Goal: Information Seeking & Learning: Learn about a topic

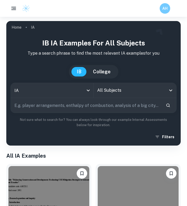
click at [81, 107] on input "text" at bounding box center [86, 105] width 151 height 15
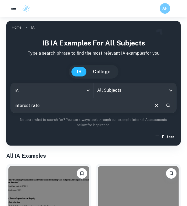
type input "interest rate"
click at [167, 105] on icon "Search" at bounding box center [168, 106] width 4 height 4
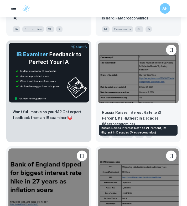
scroll to position [340, 0]
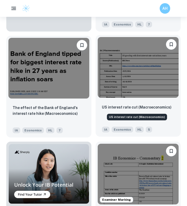
click at [122, 109] on p "US interest rate cut (Macroeconomics)" at bounding box center [137, 107] width 70 height 6
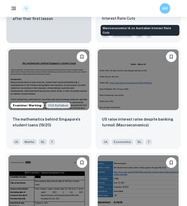
scroll to position [540, 0]
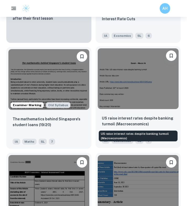
click at [120, 121] on p "US raise interest rates despite banking turmoil (Macroeconomics)" at bounding box center [138, 121] width 73 height 12
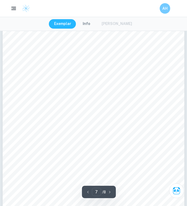
scroll to position [1508, 0]
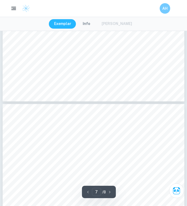
type input "8"
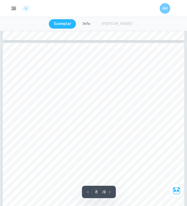
scroll to position [1741, 0]
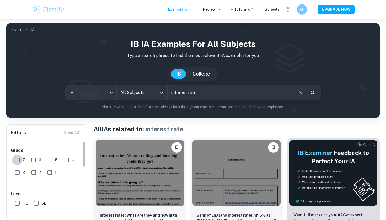
click at [21, 164] on input "7" at bounding box center [17, 160] width 11 height 11
checkbox input "true"
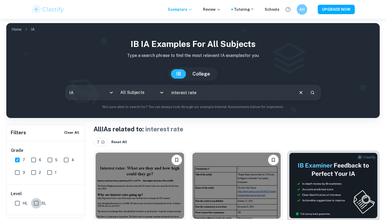
click at [36, 204] on input "SL" at bounding box center [36, 203] width 11 height 11
checkbox input "true"
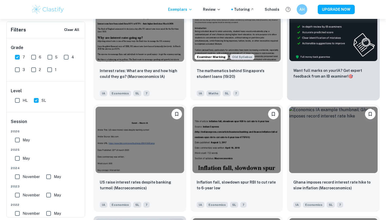
scroll to position [158, 0]
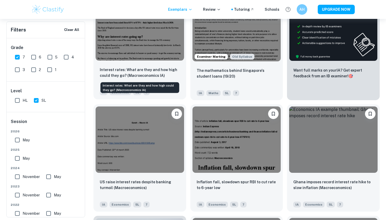
click at [151, 74] on p "Interest rates: What are they and how high could they go? (Macroeconomics IA)" at bounding box center [140, 73] width 80 height 12
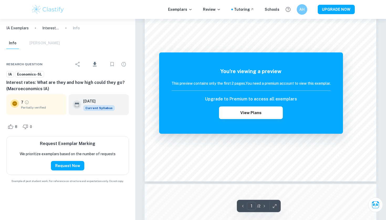
scroll to position [143, 0]
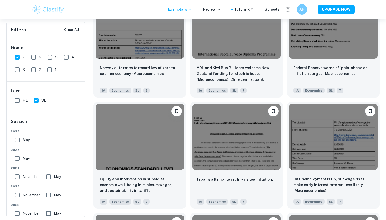
scroll to position [495, 0]
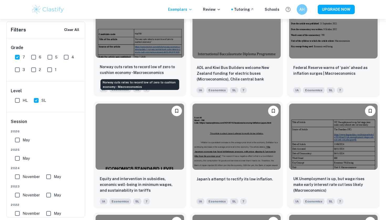
click at [140, 72] on p "Norway cuts rates to record low of zero to cushion economy - Macroeconomics" at bounding box center [140, 70] width 80 height 12
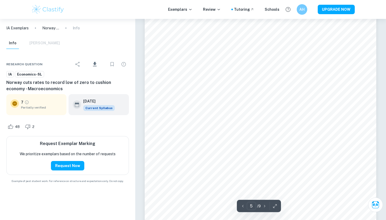
scroll to position [1504, 0]
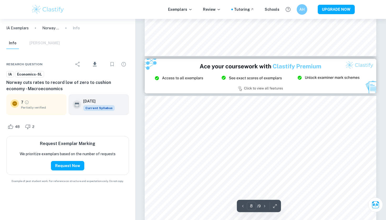
type input "9"
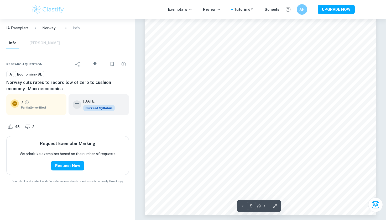
scroll to position [2891, 0]
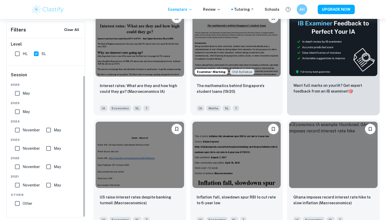
scroll to position [137, 0]
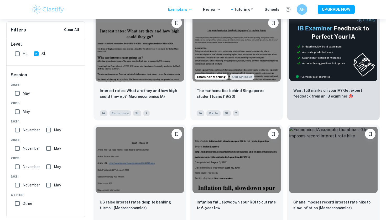
click at [18, 94] on input "May" at bounding box center [17, 93] width 11 height 11
checkbox input "true"
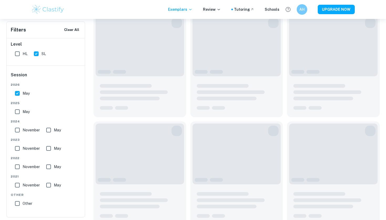
click at [17, 116] on input "May" at bounding box center [17, 112] width 11 height 11
checkbox input "true"
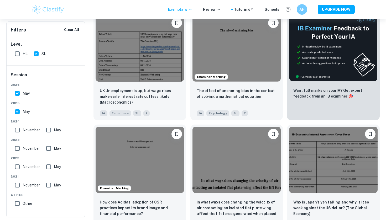
click at [18, 133] on input "November" at bounding box center [17, 130] width 11 height 11
checkbox input "true"
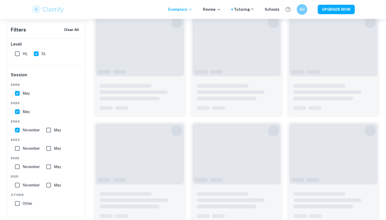
click at [50, 131] on input "May" at bounding box center [48, 130] width 11 height 11
checkbox input "true"
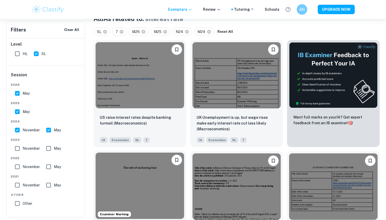
scroll to position [110, 0]
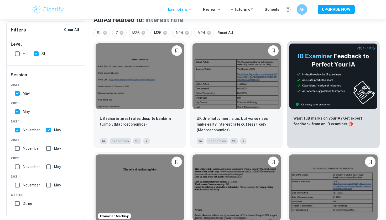
click at [17, 130] on input "November" at bounding box center [17, 130] width 11 height 11
checkbox input "false"
click at [51, 132] on input "May" at bounding box center [48, 130] width 11 height 11
checkbox input "false"
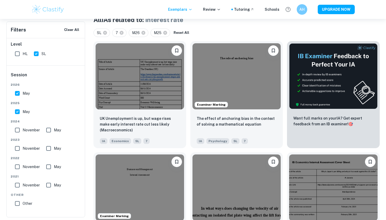
click at [17, 111] on input "May" at bounding box center [17, 112] width 11 height 11
checkbox input "false"
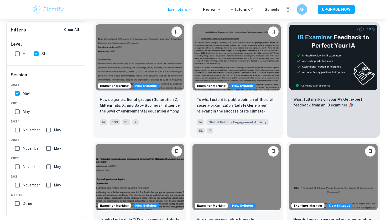
scroll to position [131, 0]
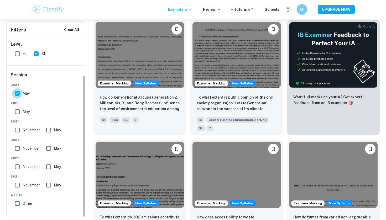
click at [16, 95] on input "May" at bounding box center [17, 93] width 11 height 11
checkbox input "false"
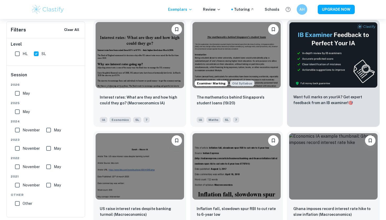
click at [17, 112] on input "May" at bounding box center [17, 112] width 11 height 11
checkbox input "true"
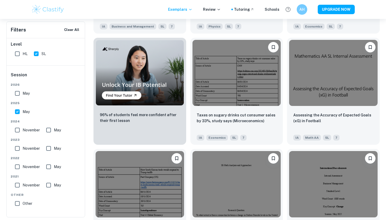
scroll to position [381, 0]
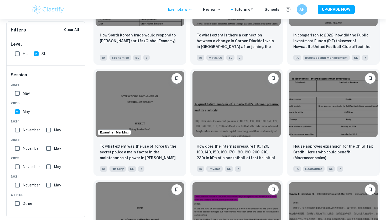
click at [66, 106] on div "May" at bounding box center [49, 111] width 73 height 13
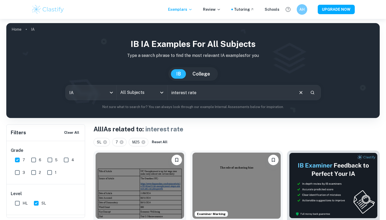
scroll to position [0, 0]
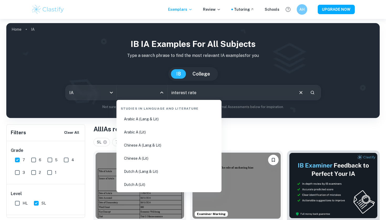
click at [143, 94] on input "All Subjects" at bounding box center [138, 93] width 38 height 10
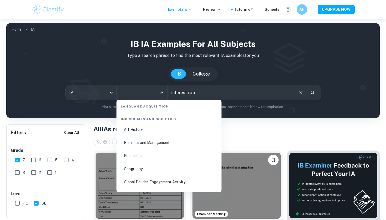
scroll to position [615, 0]
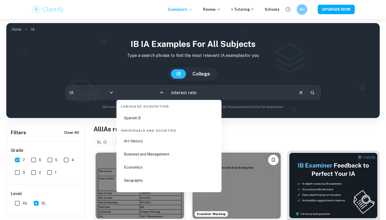
click at [131, 167] on li "Economics" at bounding box center [169, 168] width 101 height 12
type input "Economics"
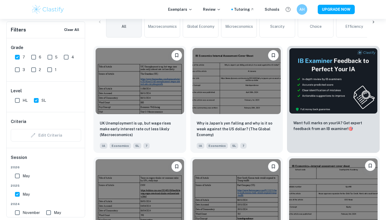
scroll to position [151, 0]
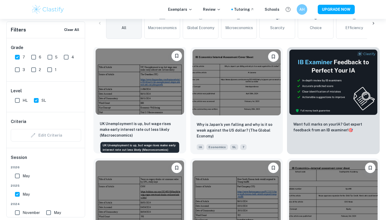
click at [134, 128] on p "UK Unemployment is up, but wage rises make early interest rate cut less likely …" at bounding box center [140, 129] width 80 height 17
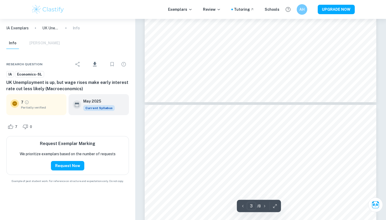
type input "4"
